Goal: Task Accomplishment & Management: Manage account settings

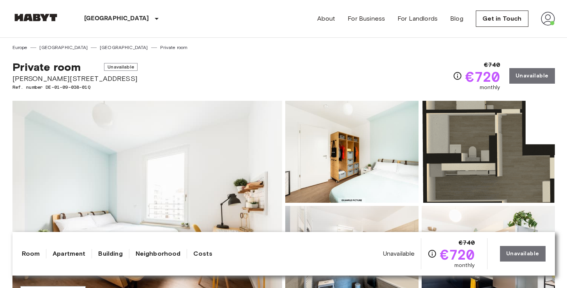
click at [548, 21] on img at bounding box center [548, 19] width 14 height 14
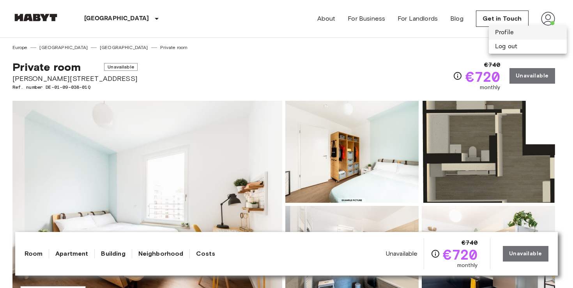
click at [507, 32] on li "Profile" at bounding box center [528, 33] width 78 height 14
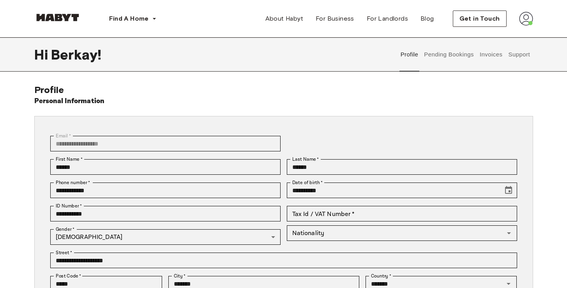
click at [449, 45] on button "Pending Bookings" at bounding box center [449, 54] width 52 height 34
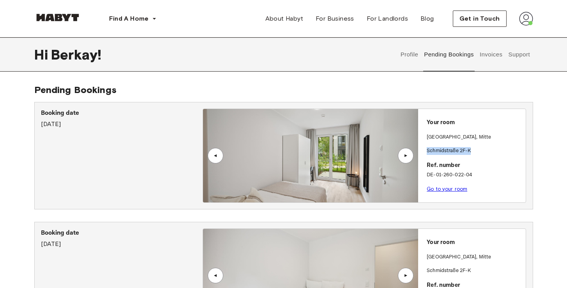
drag, startPoint x: 473, startPoint y: 150, endPoint x: 427, endPoint y: 148, distance: 45.7
click at [427, 148] on p "Schmidstraße 2F-K" at bounding box center [475, 151] width 96 height 8
copy p "Schmidstraße 2F-K"
click at [348, 87] on div "Pending Bookings Booking date [DATE] ▲ ▲ Your room [GEOGRAPHIC_DATA] , [GEOGRAP…" at bounding box center [283, 273] width 499 height 378
